Goal: Information Seeking & Learning: Learn about a topic

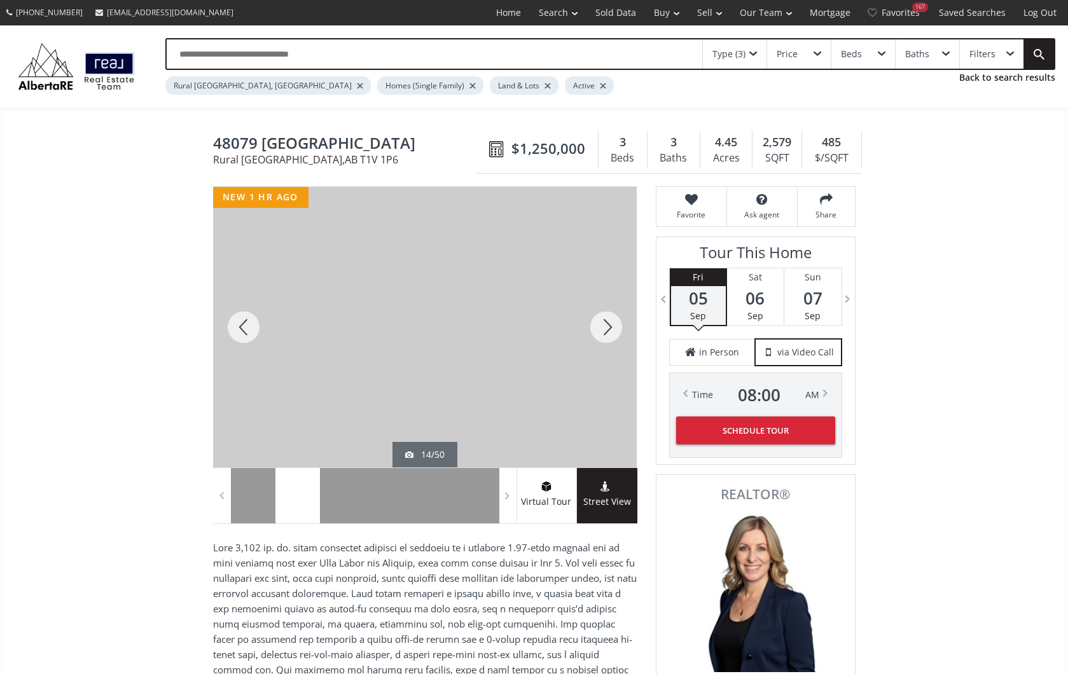
click at [604, 326] on div at bounding box center [606, 327] width 61 height 281
click at [606, 324] on div at bounding box center [606, 327] width 61 height 281
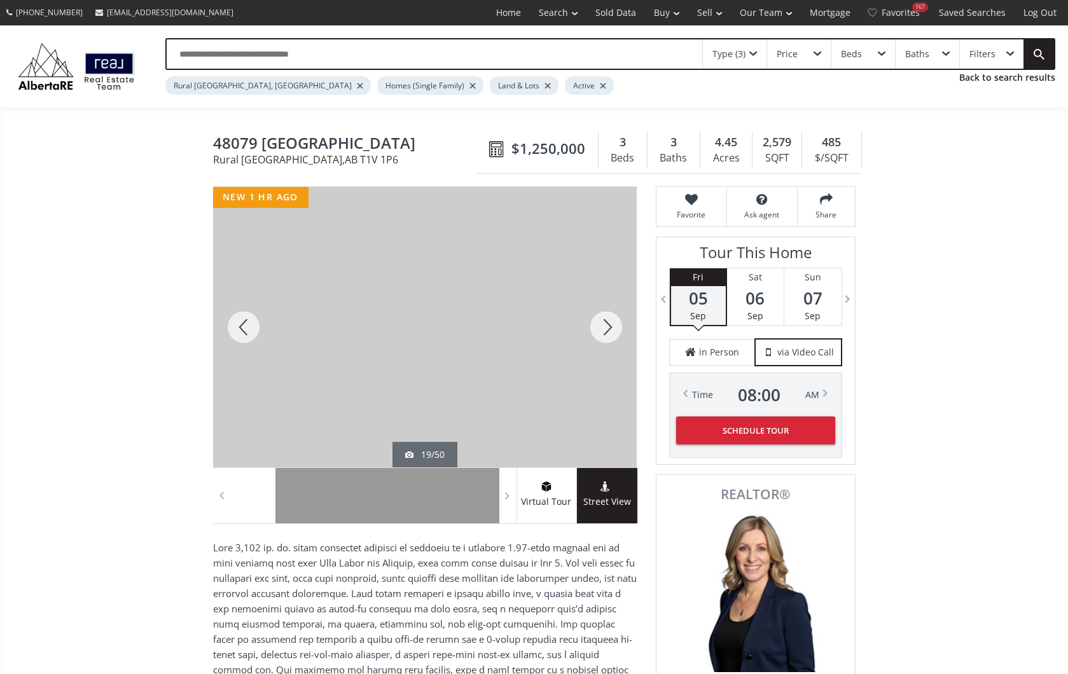
click at [606, 324] on div at bounding box center [606, 327] width 61 height 281
click at [239, 323] on div at bounding box center [243, 327] width 61 height 281
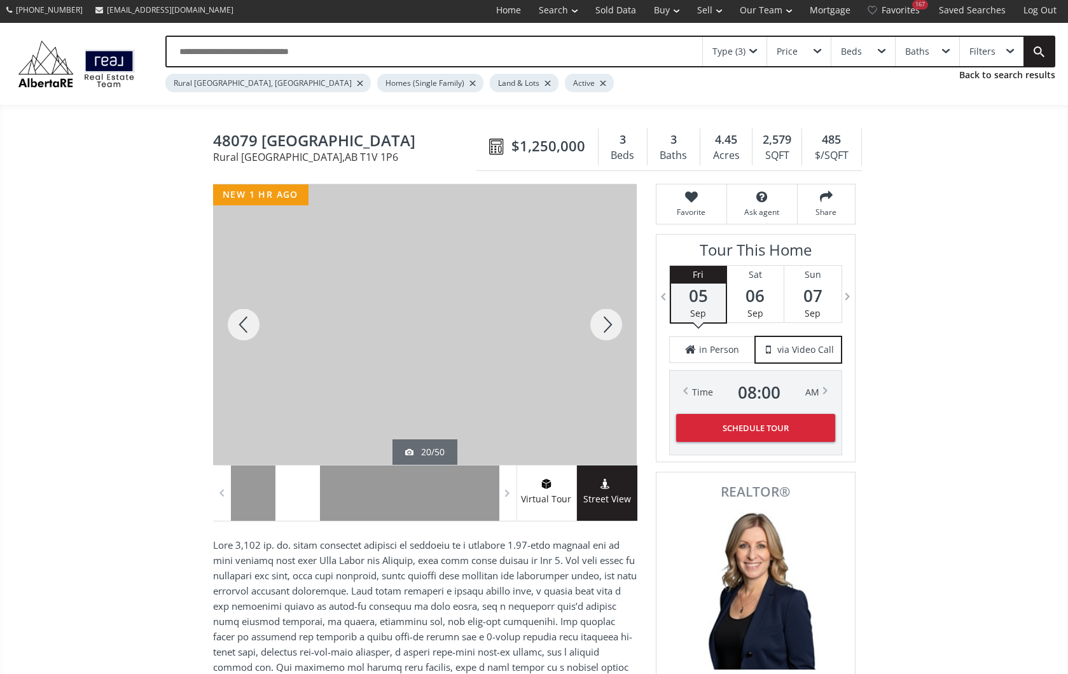
click at [608, 321] on div at bounding box center [606, 324] width 61 height 281
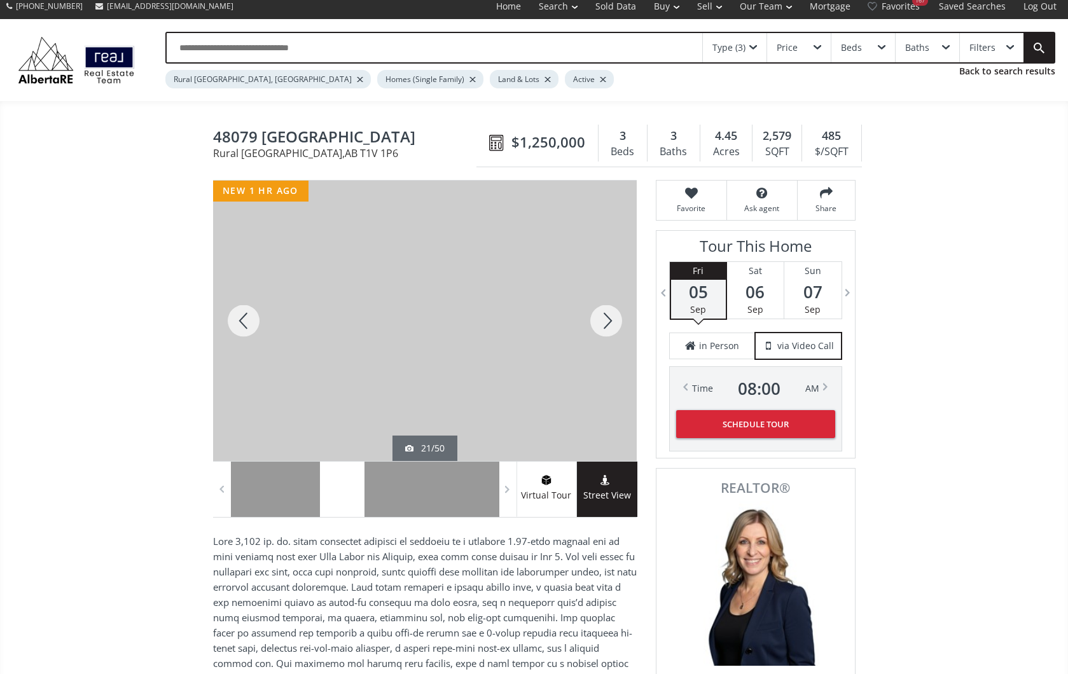
scroll to position [6, 1]
click at [608, 321] on div at bounding box center [606, 321] width 61 height 281
click at [240, 316] on div at bounding box center [243, 321] width 61 height 281
click at [611, 316] on div at bounding box center [606, 321] width 61 height 281
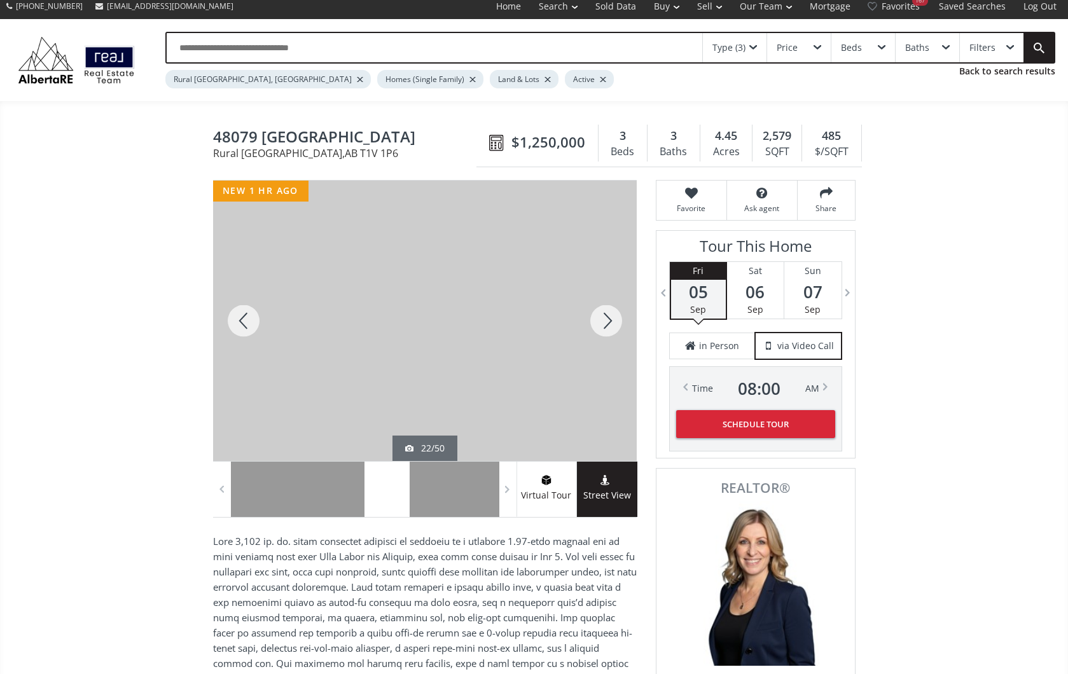
click at [611, 316] on div at bounding box center [606, 321] width 61 height 281
click at [608, 317] on div at bounding box center [606, 321] width 61 height 281
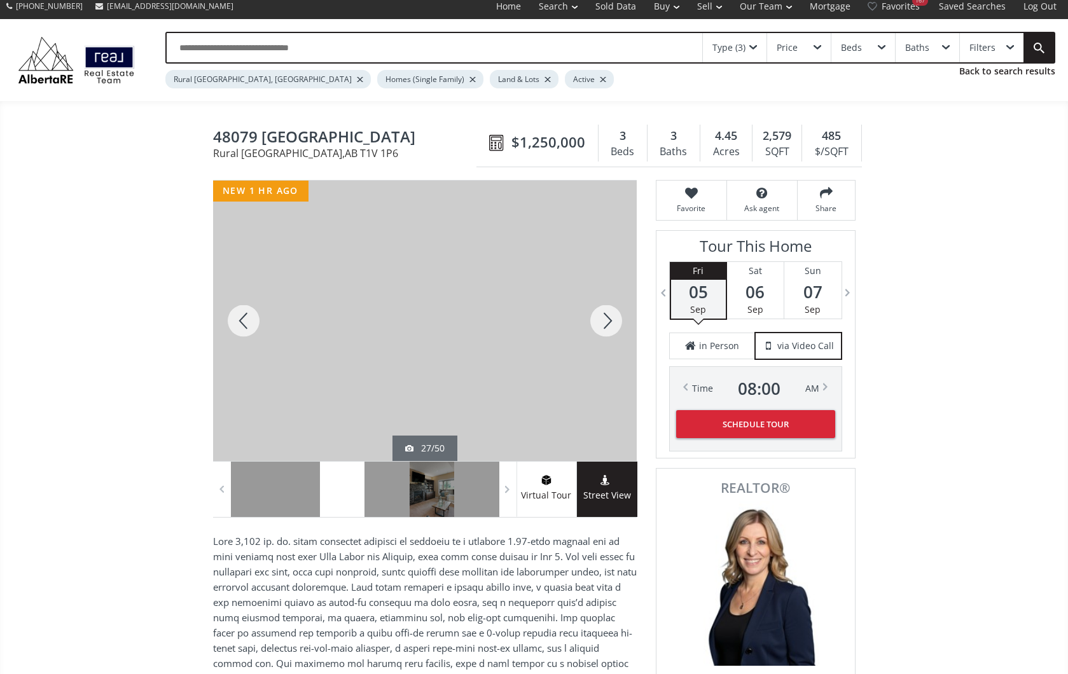
click at [244, 320] on div at bounding box center [243, 321] width 61 height 281
click at [608, 314] on div at bounding box center [606, 321] width 61 height 281
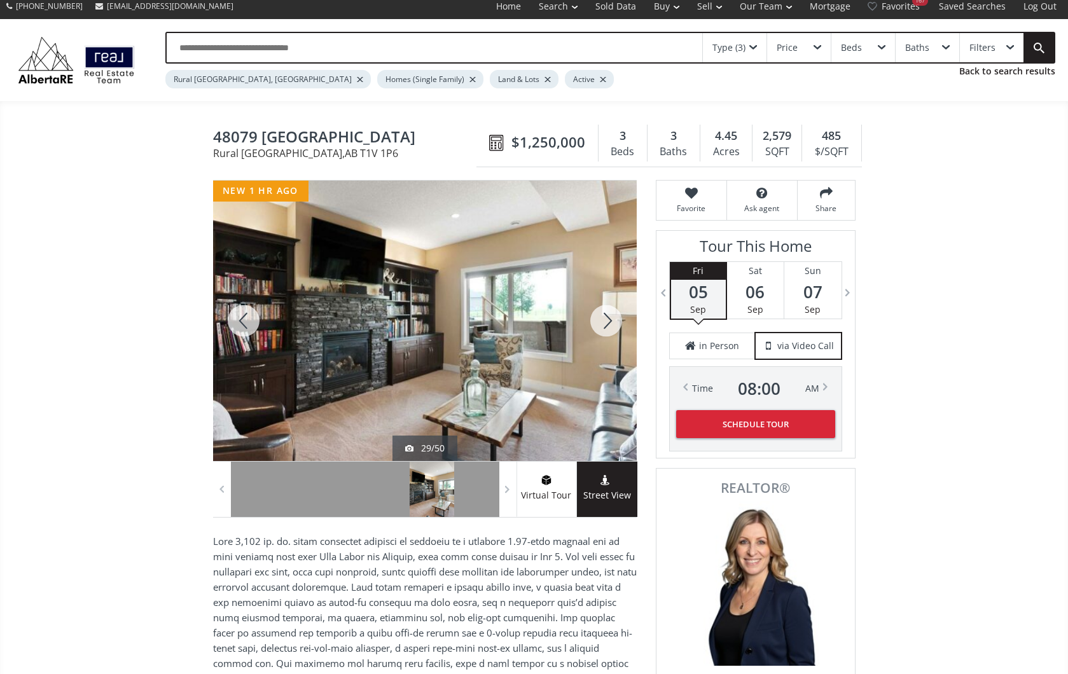
click at [607, 316] on div at bounding box center [606, 321] width 61 height 281
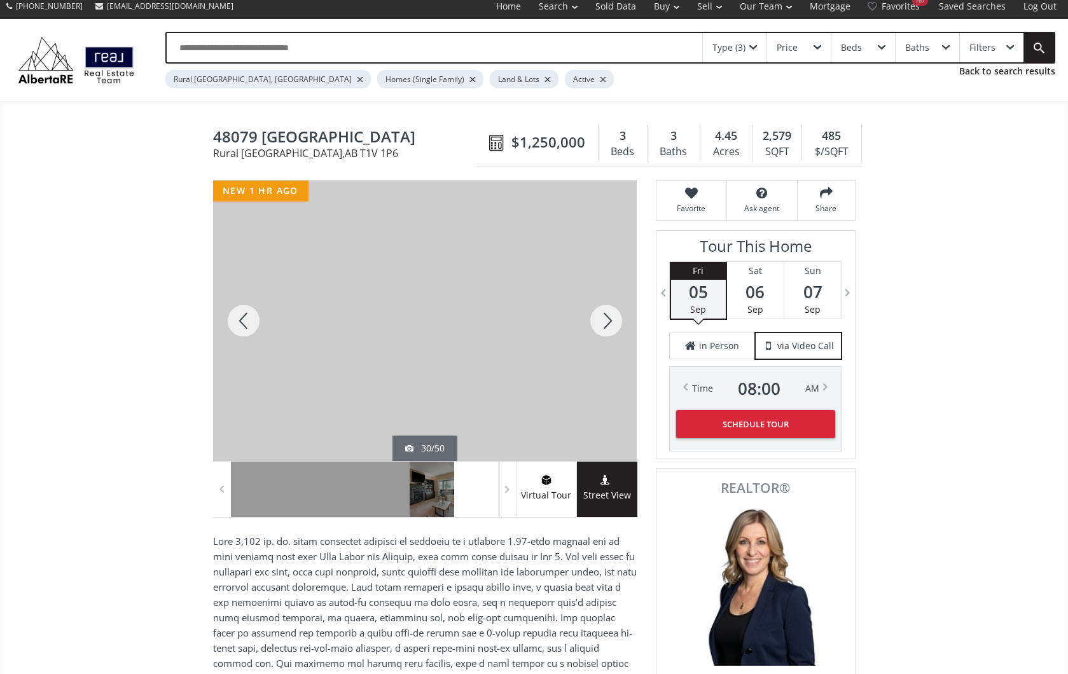
click at [607, 316] on div at bounding box center [606, 321] width 61 height 281
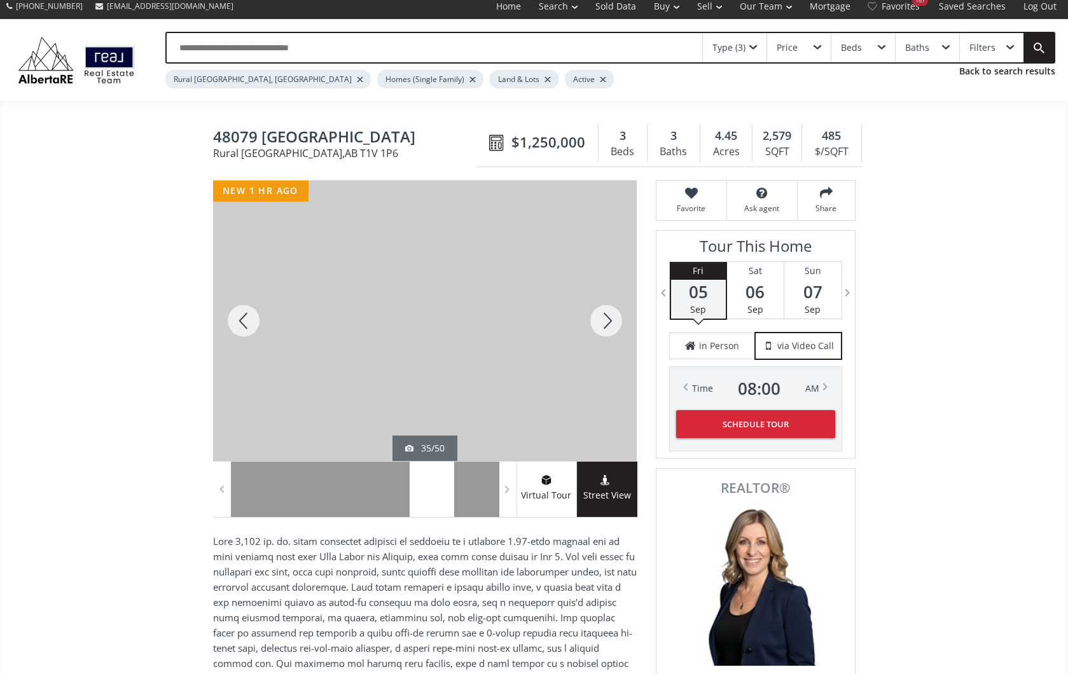
click at [607, 316] on div at bounding box center [606, 321] width 61 height 281
click at [606, 316] on div at bounding box center [606, 321] width 61 height 281
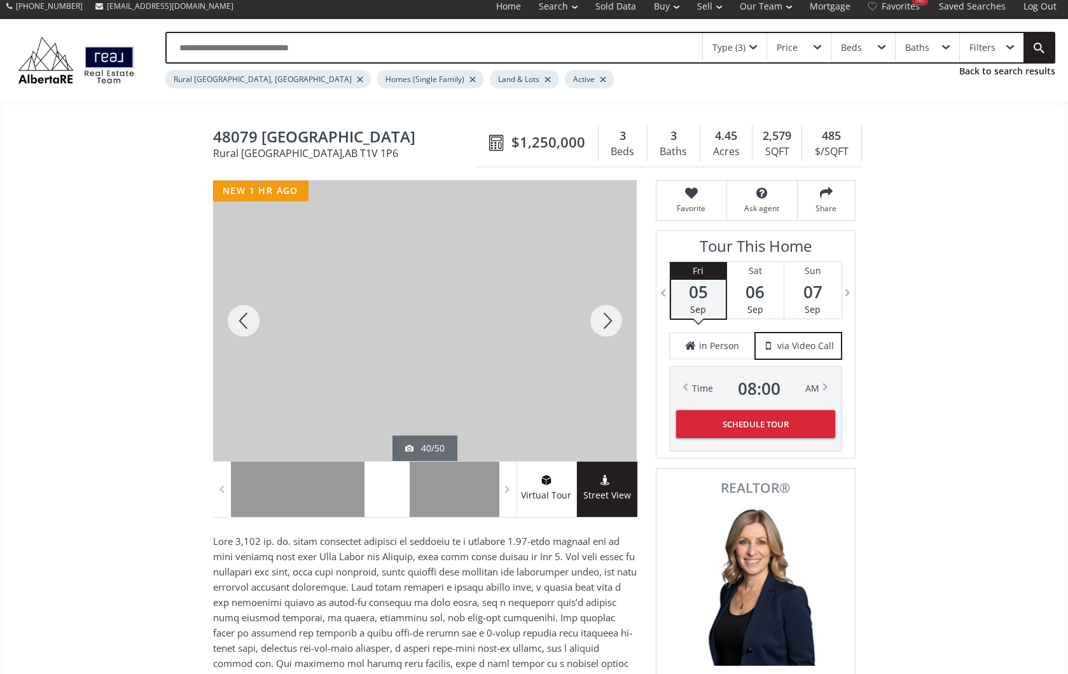
click at [606, 316] on div at bounding box center [606, 321] width 61 height 281
click at [607, 317] on div at bounding box center [606, 321] width 61 height 281
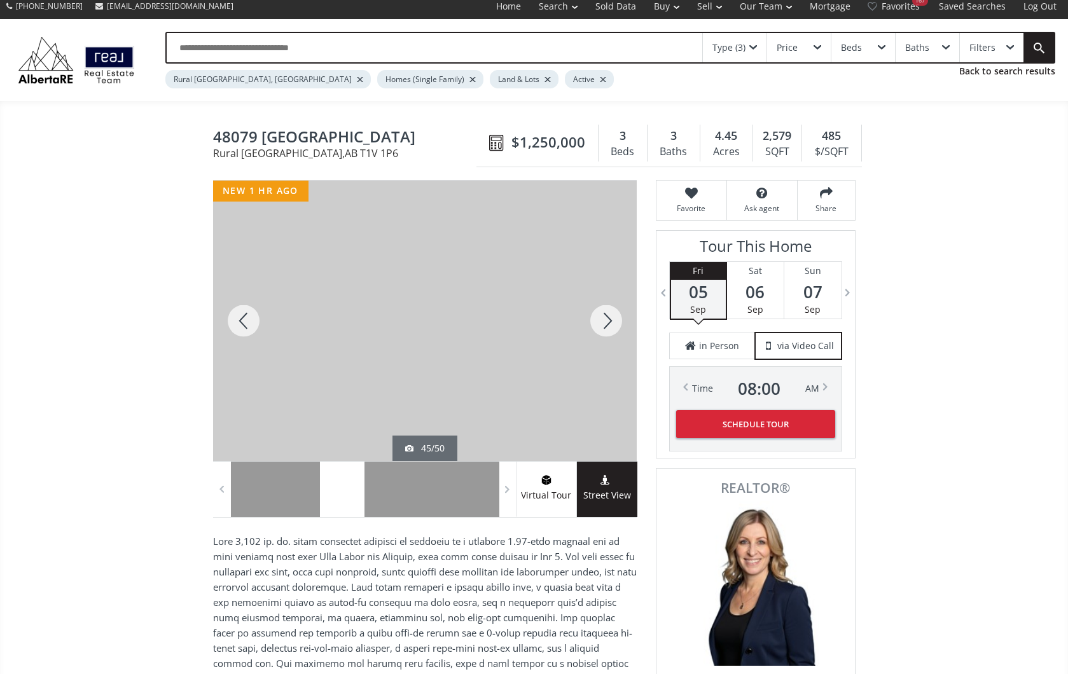
click at [607, 317] on div at bounding box center [606, 321] width 61 height 281
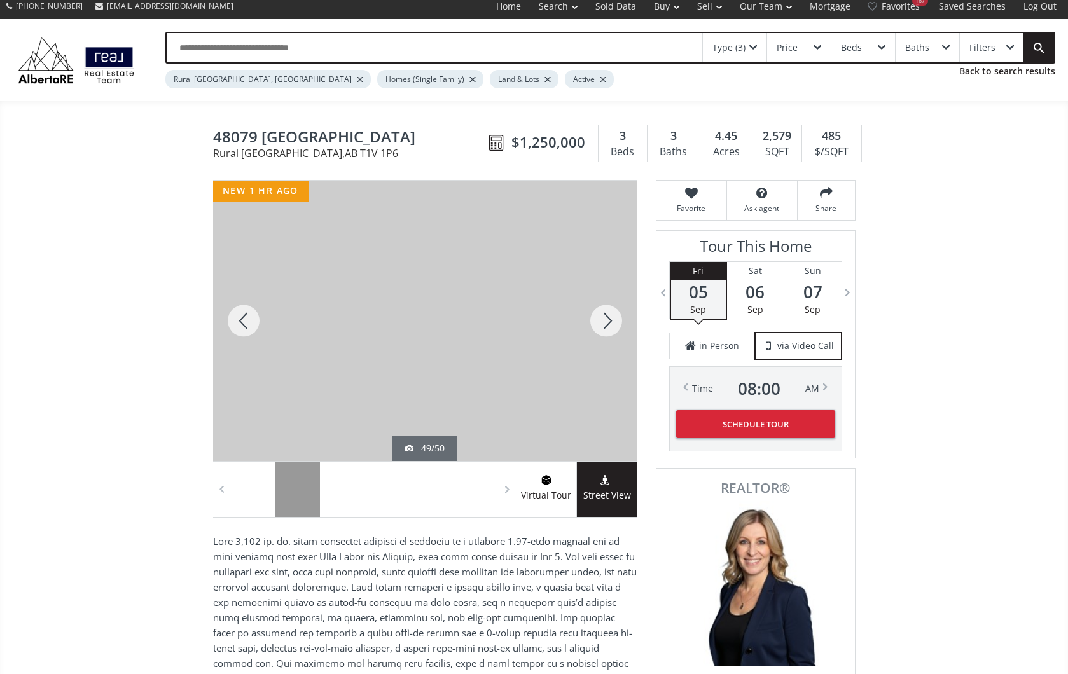
click at [607, 317] on div at bounding box center [606, 321] width 61 height 281
